Goal: Task Accomplishment & Management: Manage account settings

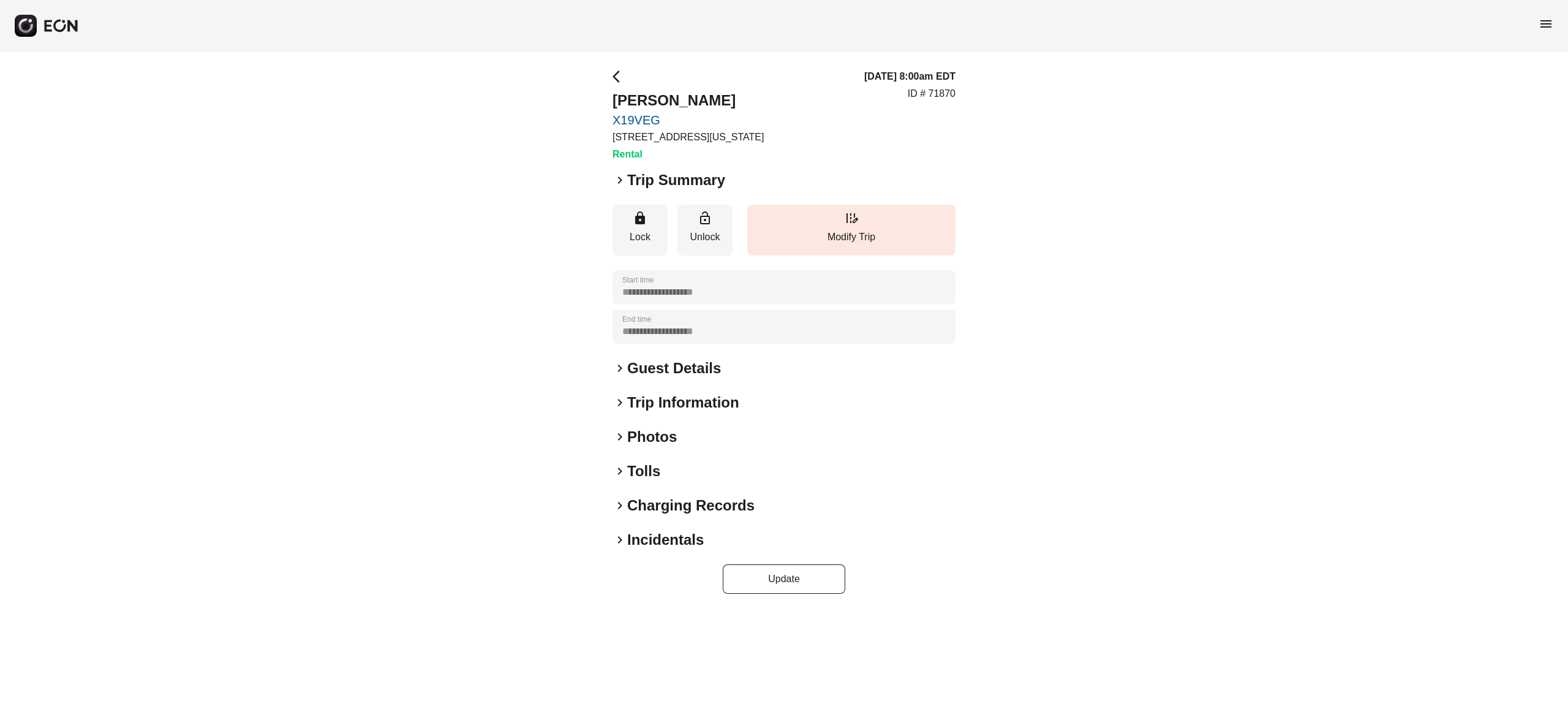
click at [660, 433] on h2 "Photos" at bounding box center [652, 437] width 50 height 19
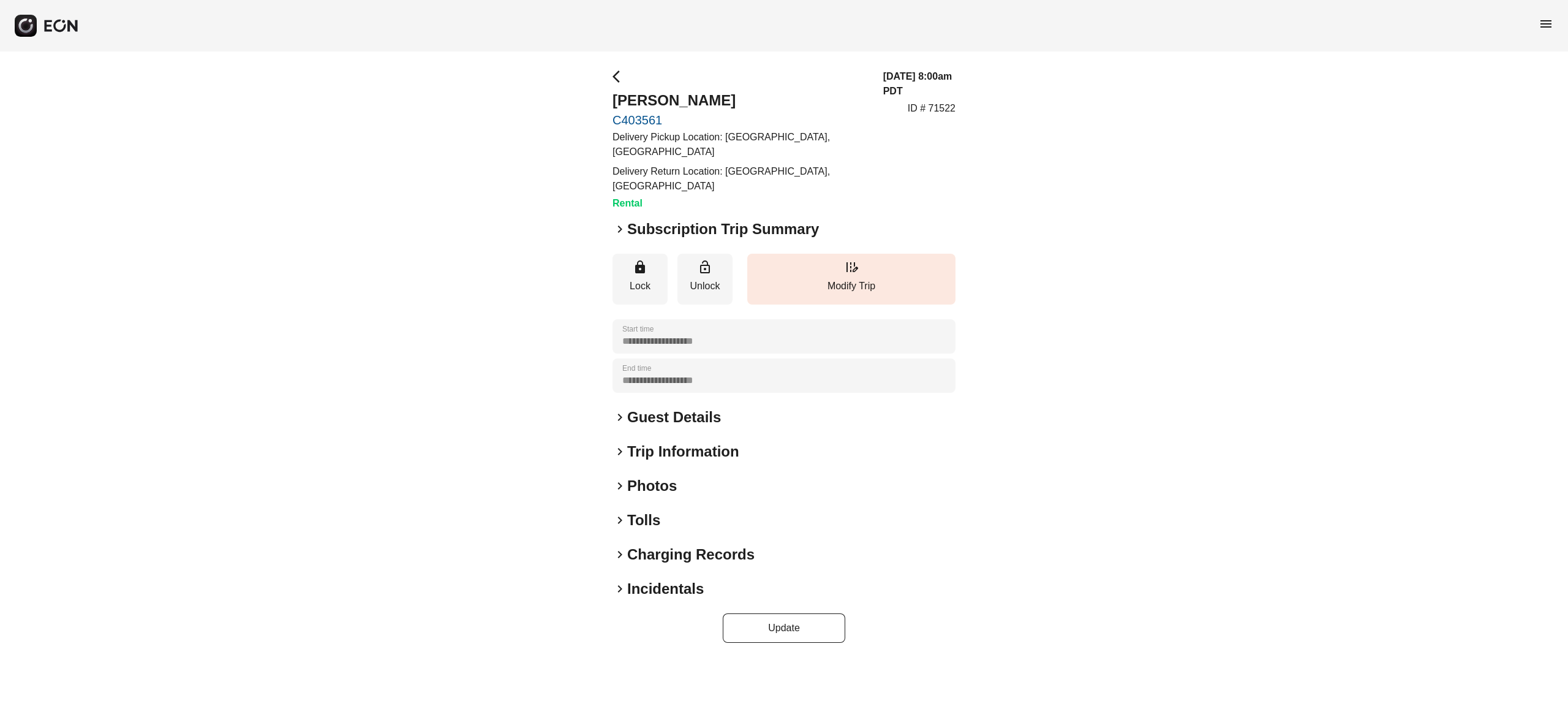
click at [660, 477] on h2 "Photos" at bounding box center [652, 486] width 50 height 19
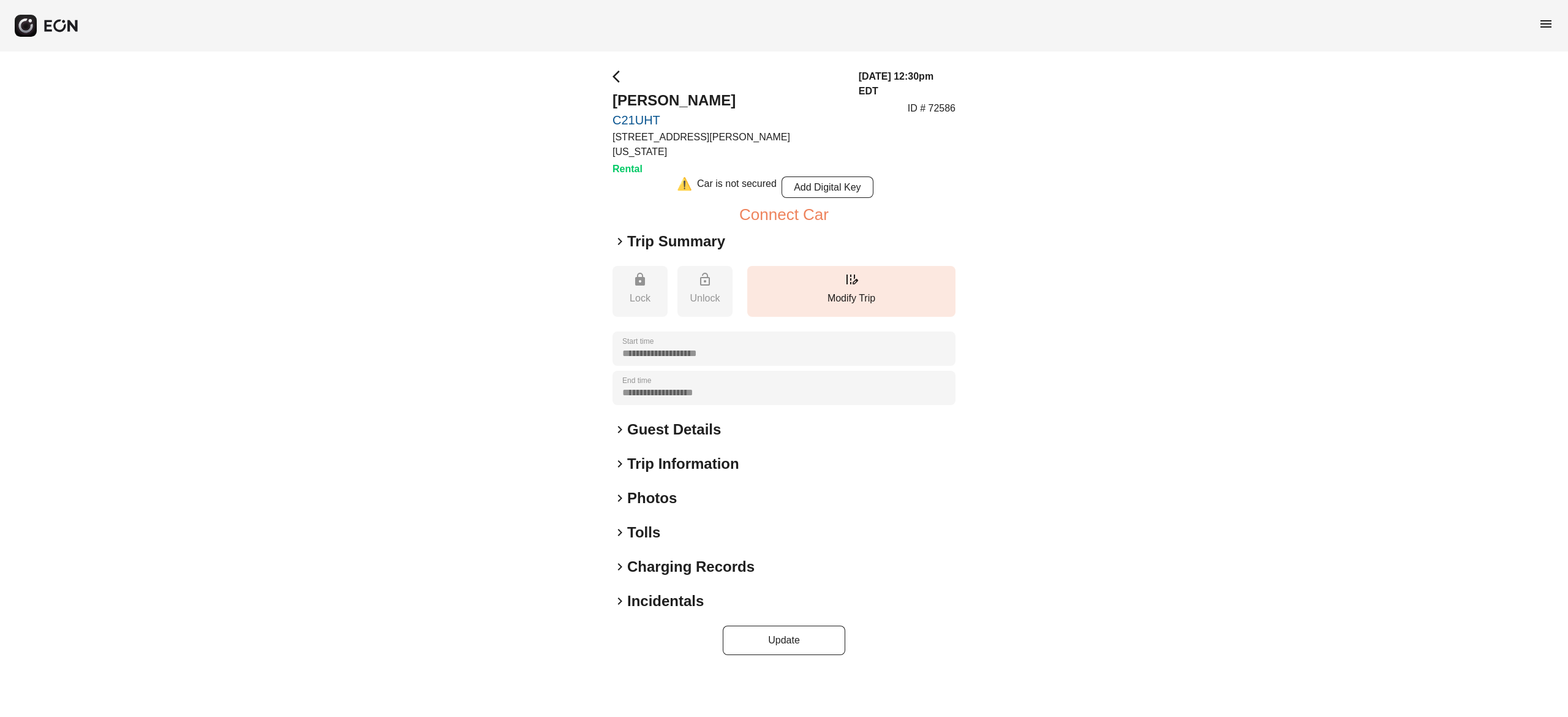
click at [659, 489] on h2 "Photos" at bounding box center [652, 498] width 50 height 19
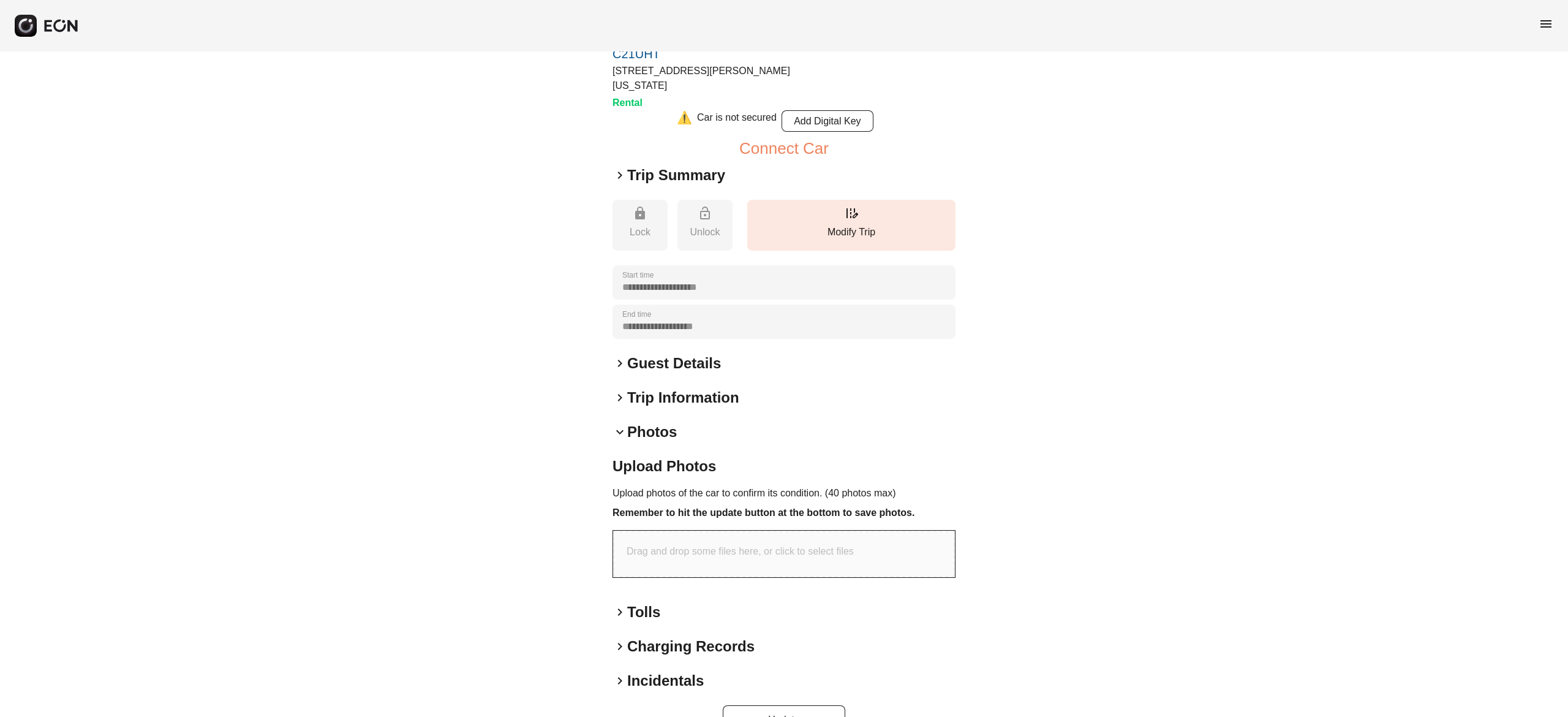
scroll to position [86, 0]
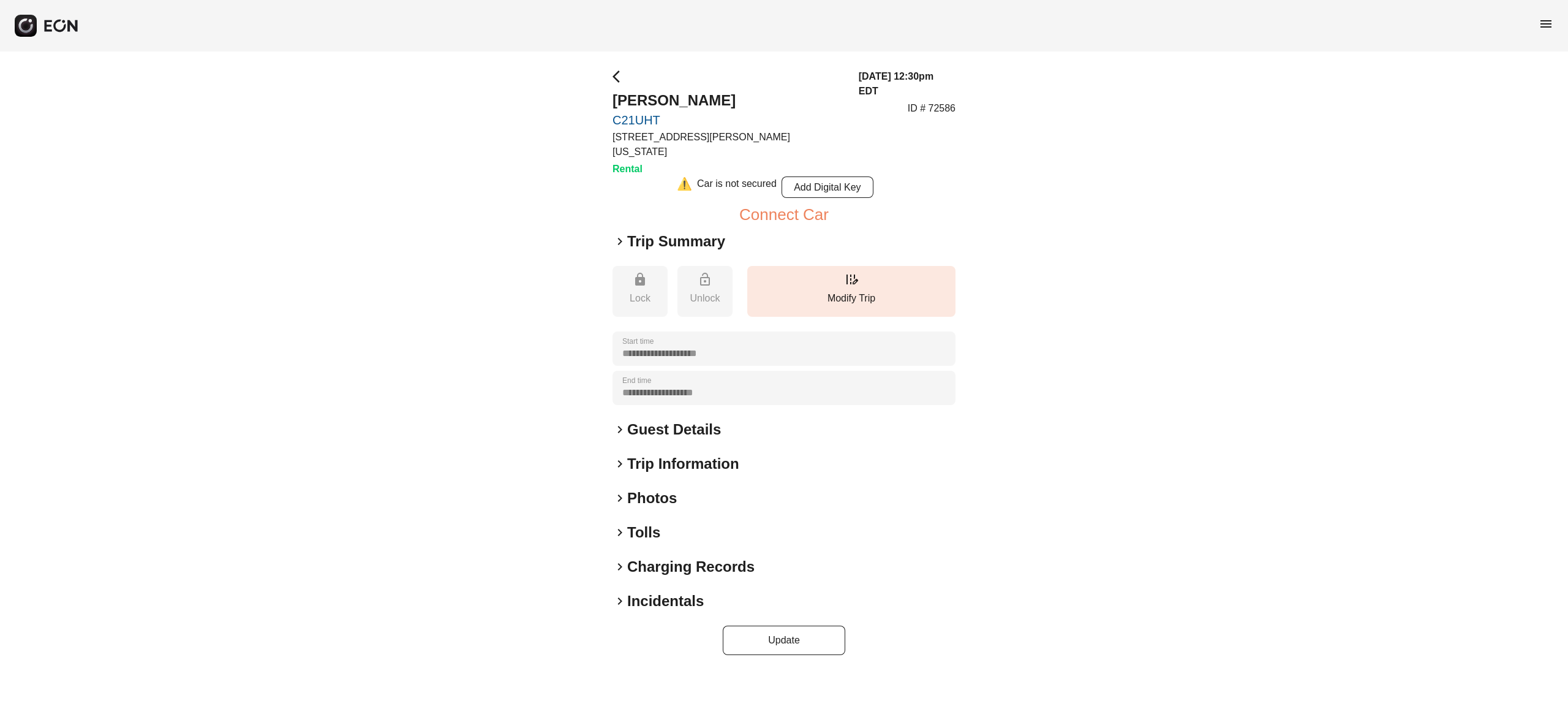
click at [670, 489] on h2 "Photos" at bounding box center [652, 498] width 50 height 19
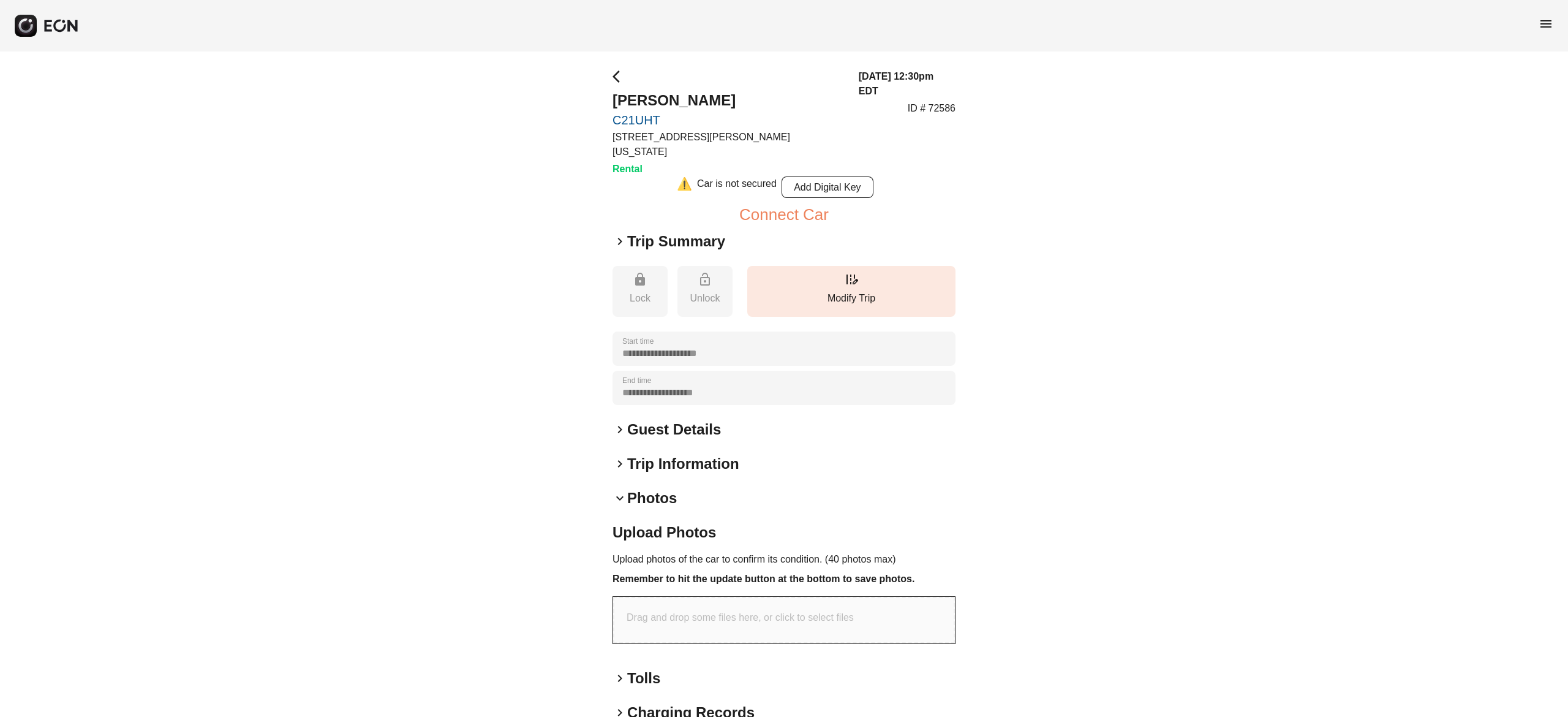
scroll to position [86, 0]
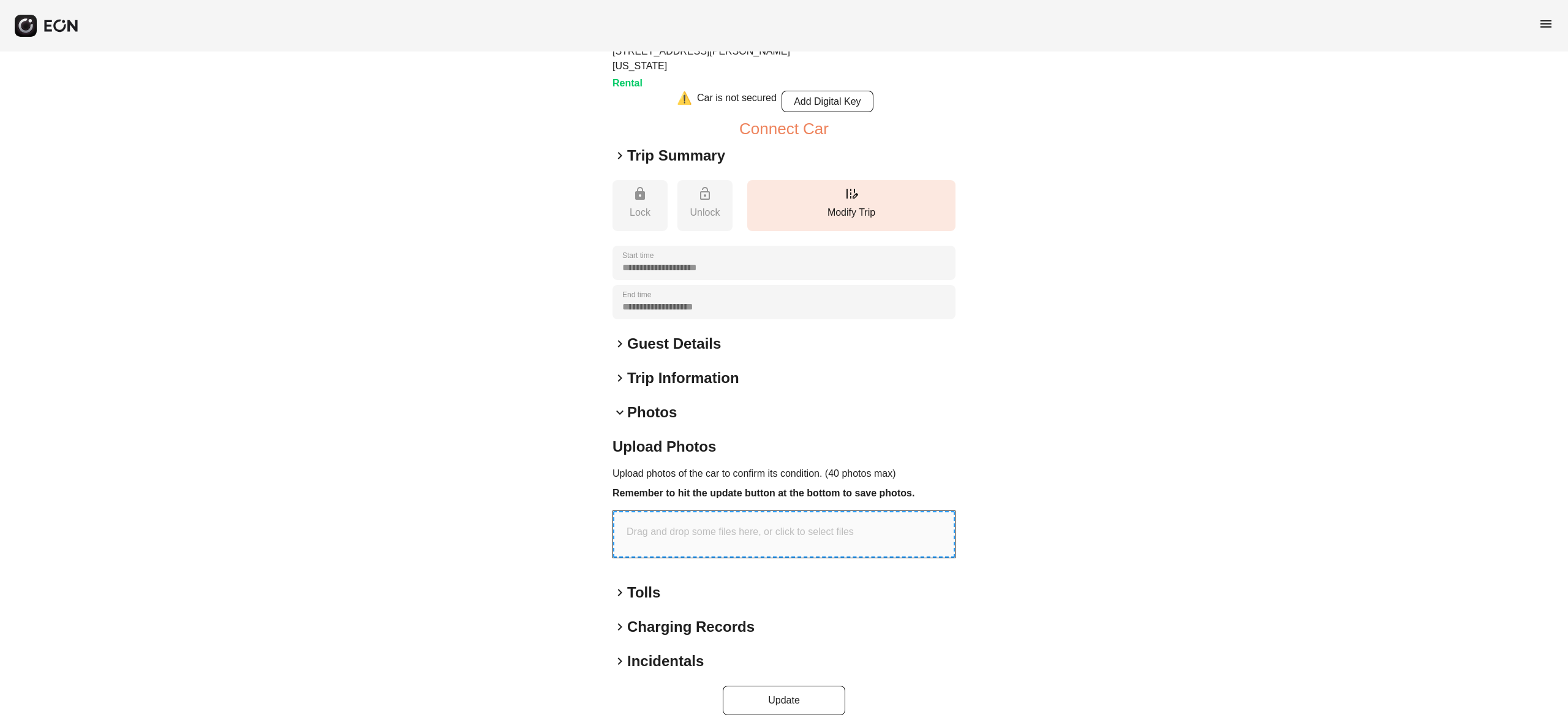
click at [792, 511] on div "Drag and drop some files here, or click to select files" at bounding box center [784, 534] width 341 height 47
type input "**********"
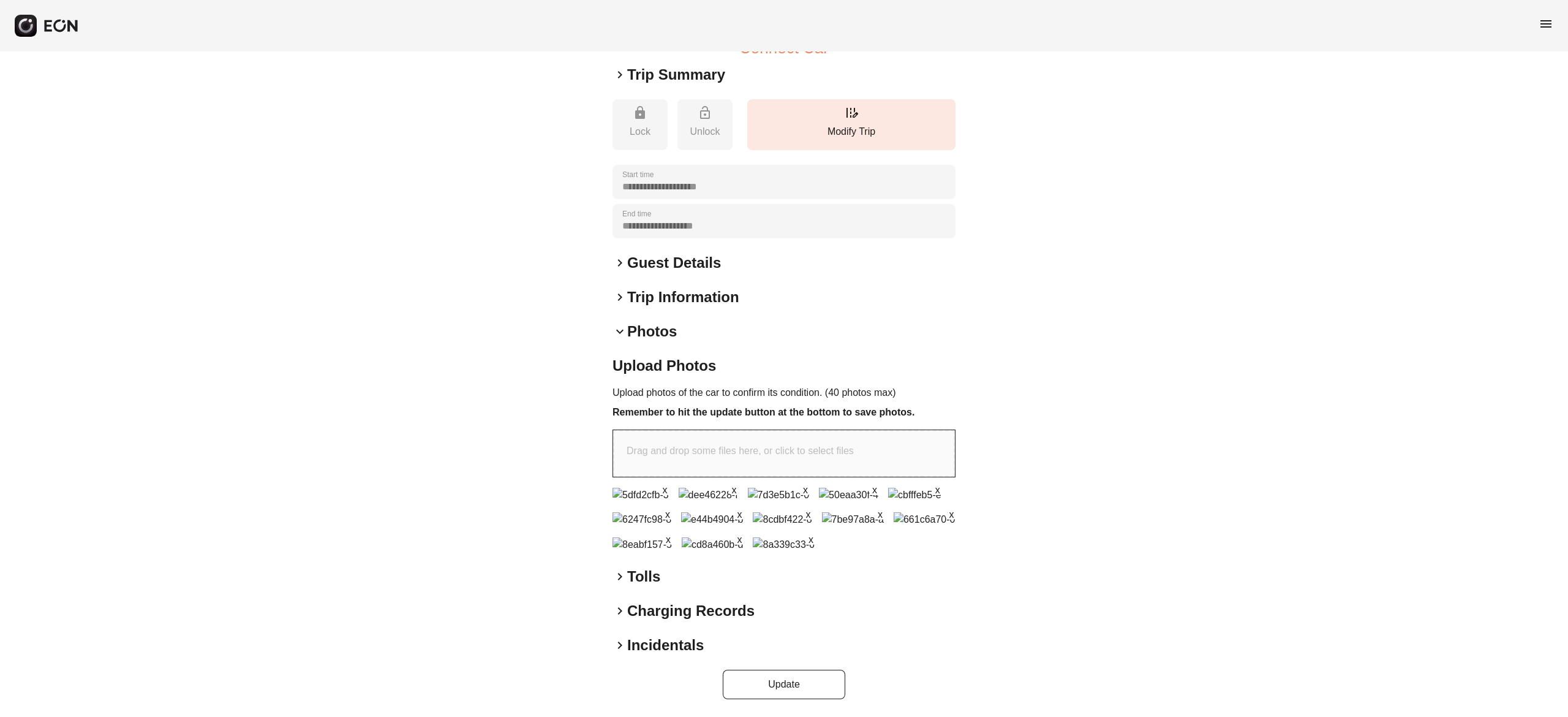
scroll to position [442, 0]
click at [809, 677] on button "Update" at bounding box center [784, 684] width 122 height 30
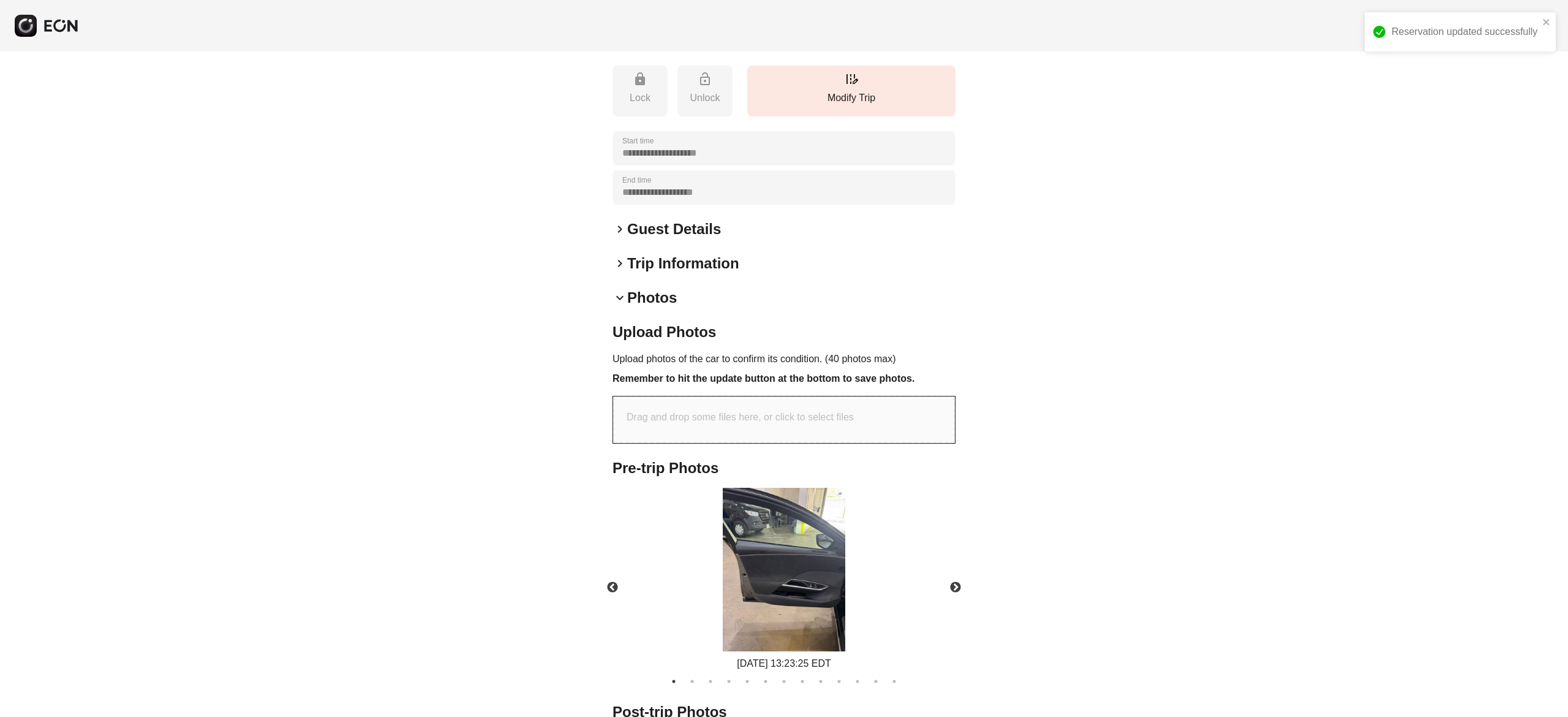
scroll to position [339, 0]
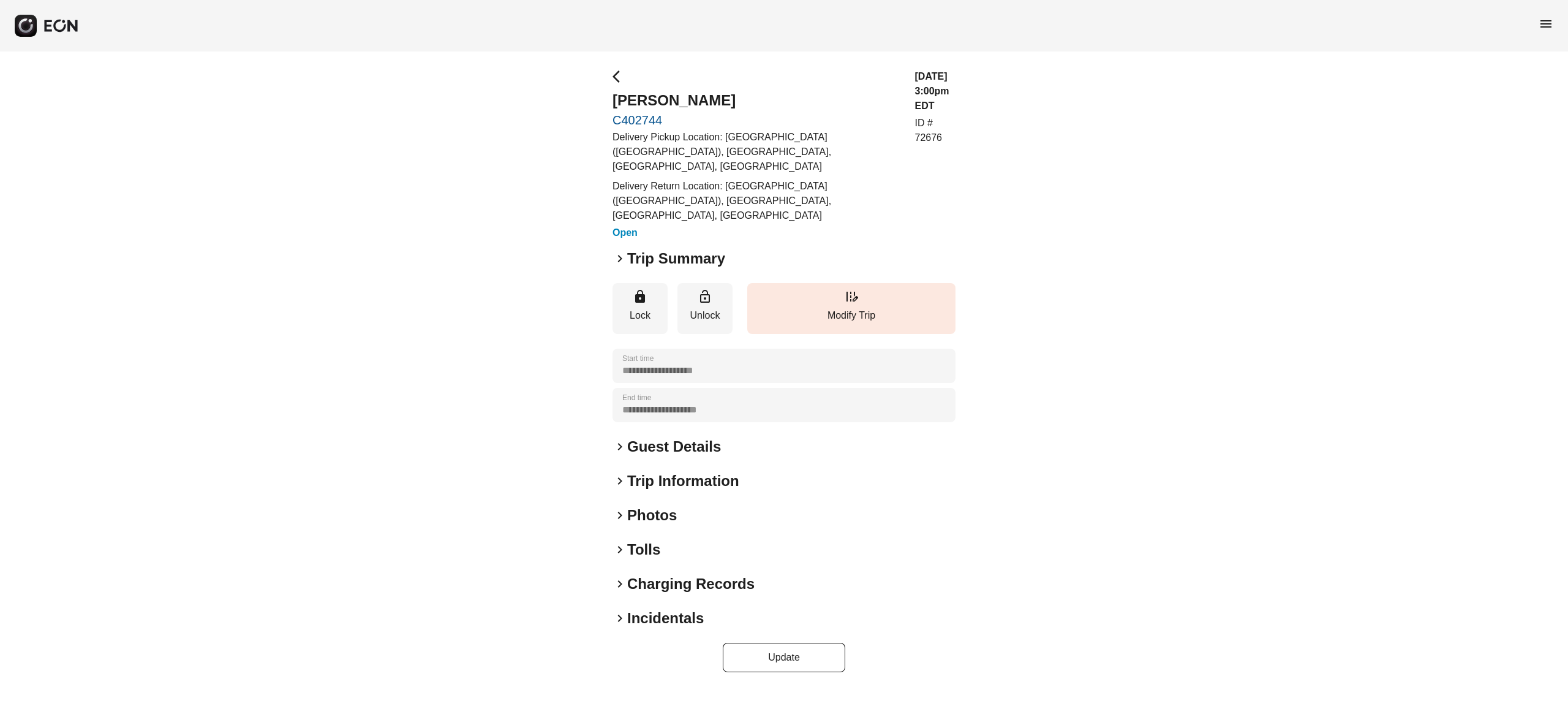
click at [101, 97] on div "**********" at bounding box center [784, 370] width 1568 height 638
